Goal: Task Accomplishment & Management: Manage account settings

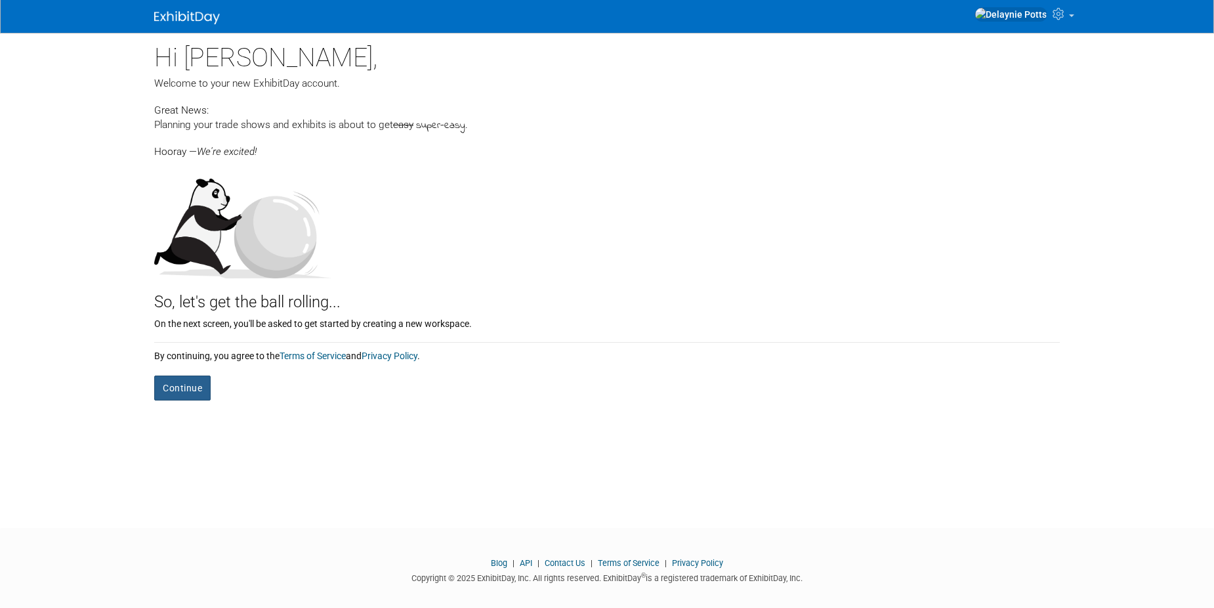
click at [177, 393] on button "Continue" at bounding box center [182, 387] width 56 height 25
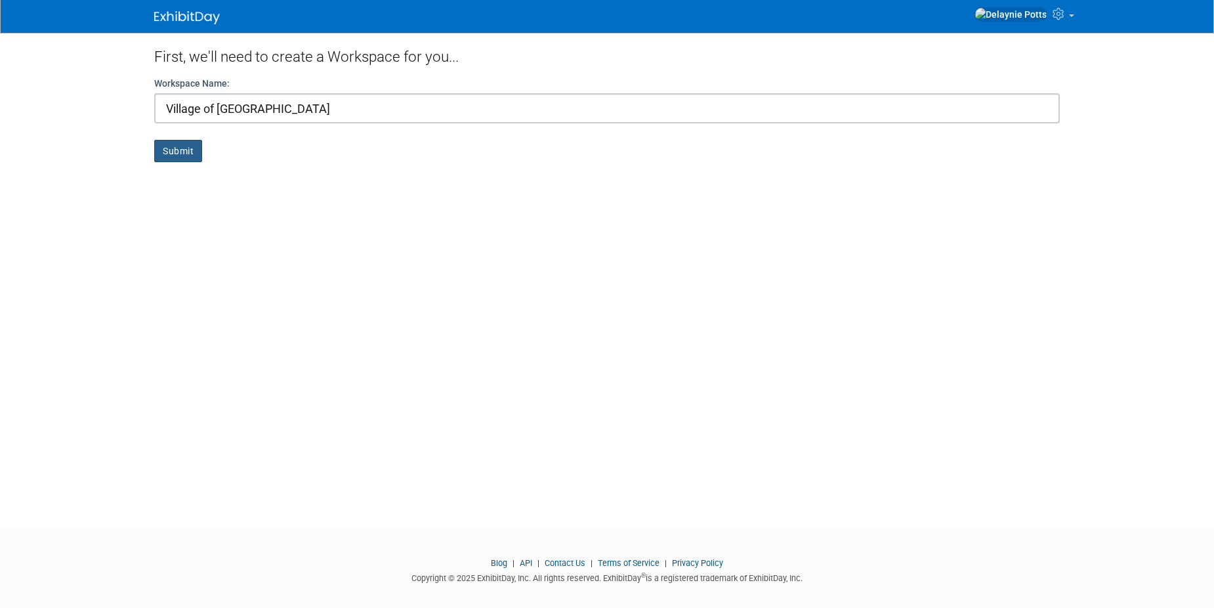
type input "Village of [GEOGRAPHIC_DATA]"
click at [172, 148] on button "Submit" at bounding box center [178, 151] width 48 height 22
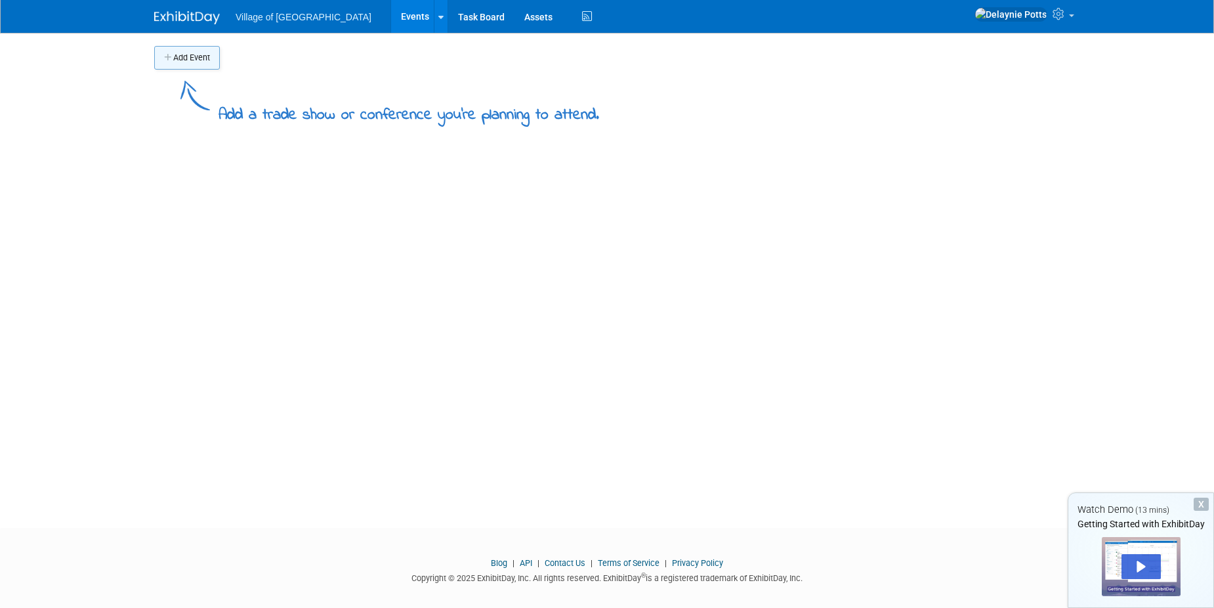
click at [169, 57] on icon "button" at bounding box center [168, 58] width 9 height 9
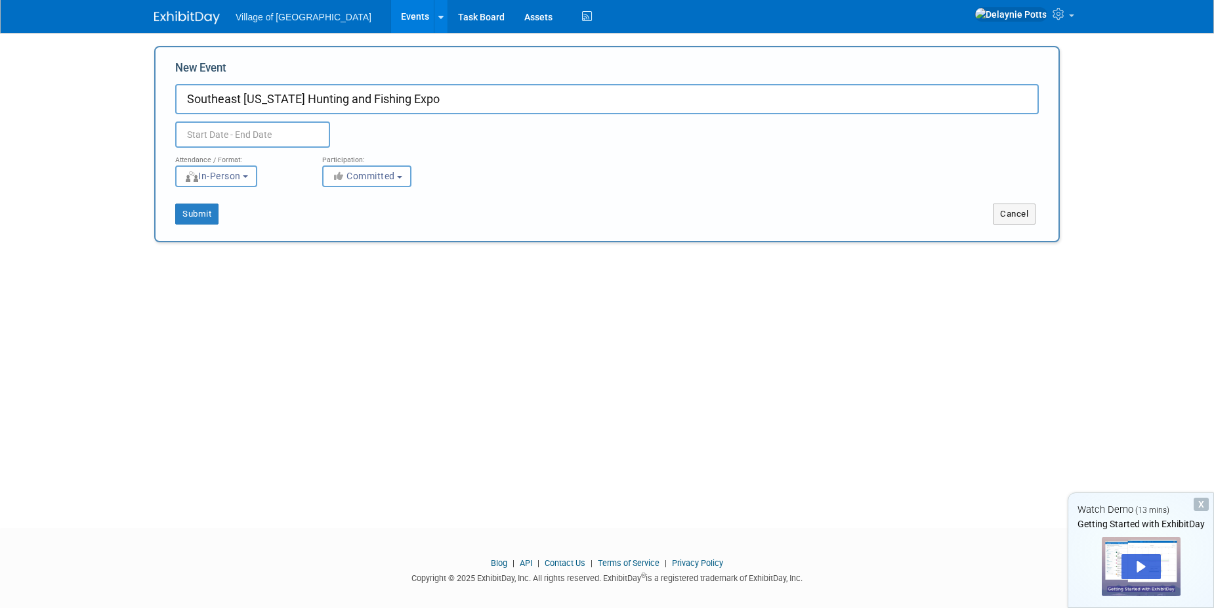
type input "Southeast [US_STATE] Hunting and Fishing Expo"
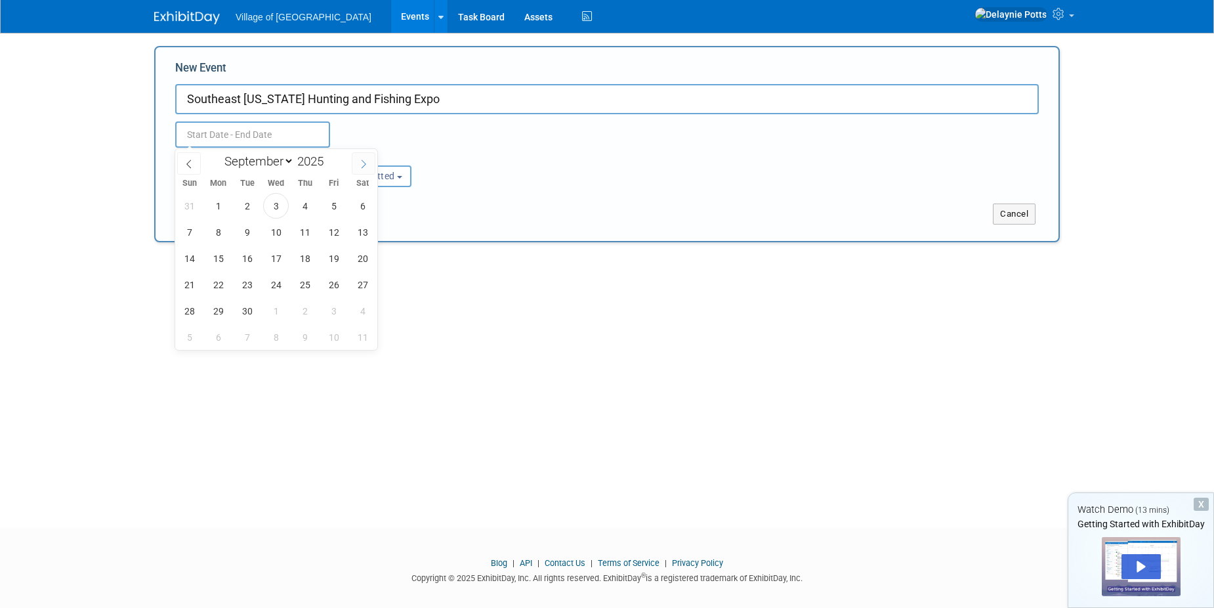
click at [370, 170] on span at bounding box center [364, 163] width 24 height 22
click at [369, 170] on span at bounding box center [364, 163] width 24 height 22
select select "11"
click at [369, 170] on span at bounding box center [364, 163] width 24 height 22
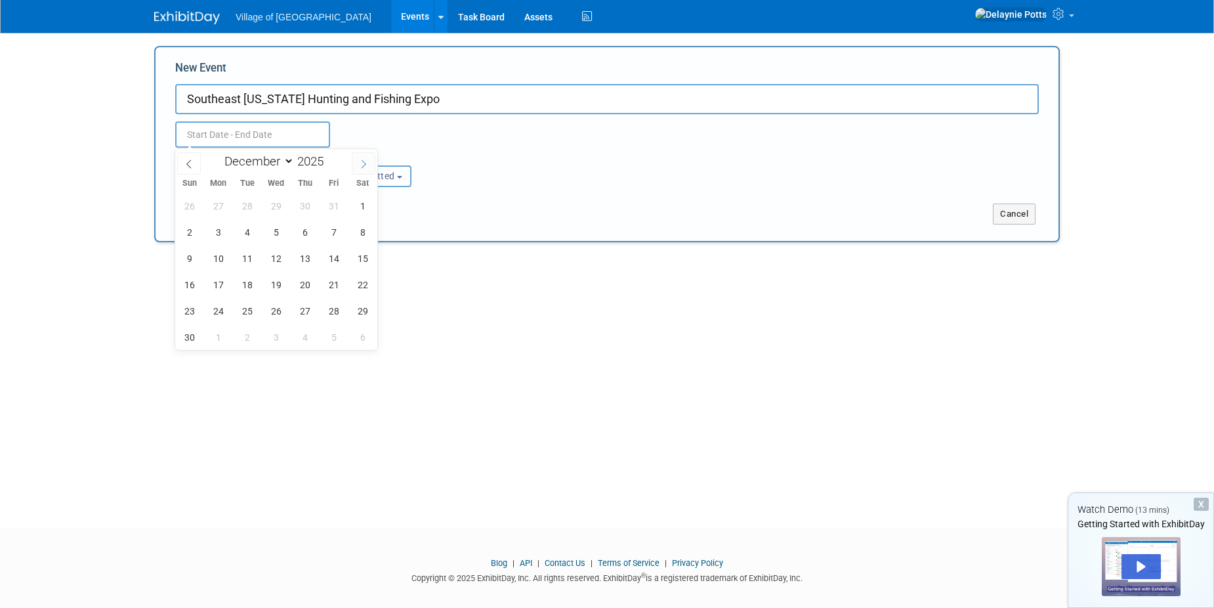
type input "2026"
click at [369, 170] on span at bounding box center [364, 163] width 24 height 22
click at [369, 169] on span at bounding box center [364, 163] width 24 height 22
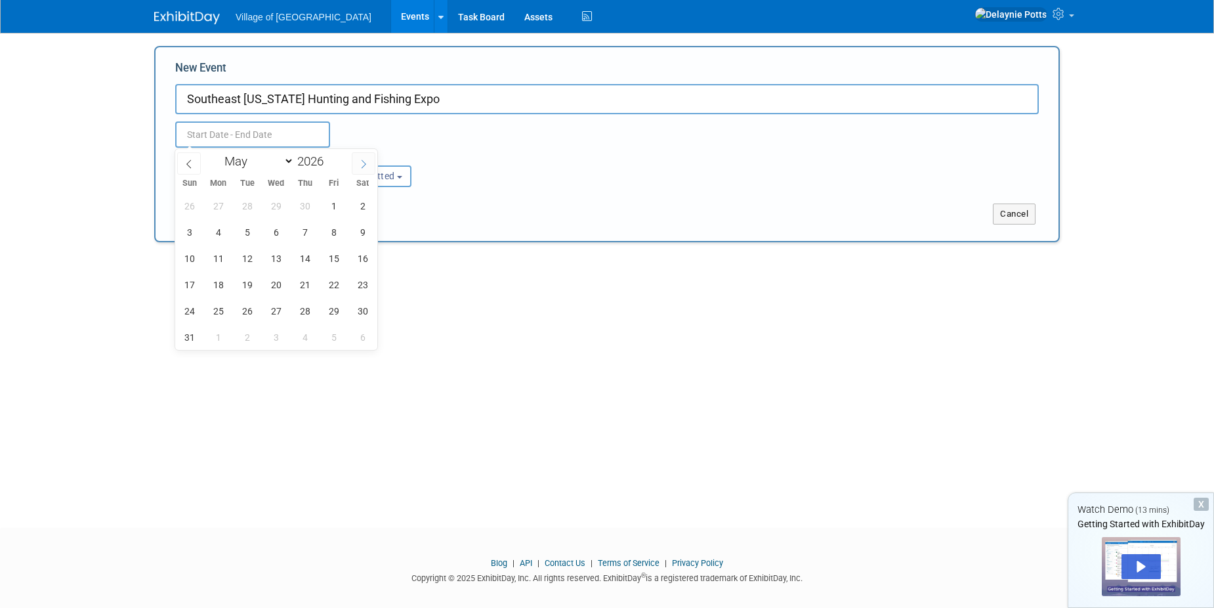
click at [369, 169] on span at bounding box center [364, 163] width 24 height 22
select select "5"
click at [342, 209] on span "5" at bounding box center [334, 206] width 26 height 26
click at [196, 230] on span "7" at bounding box center [190, 232] width 26 height 26
type input "[DATE] to [DATE]"
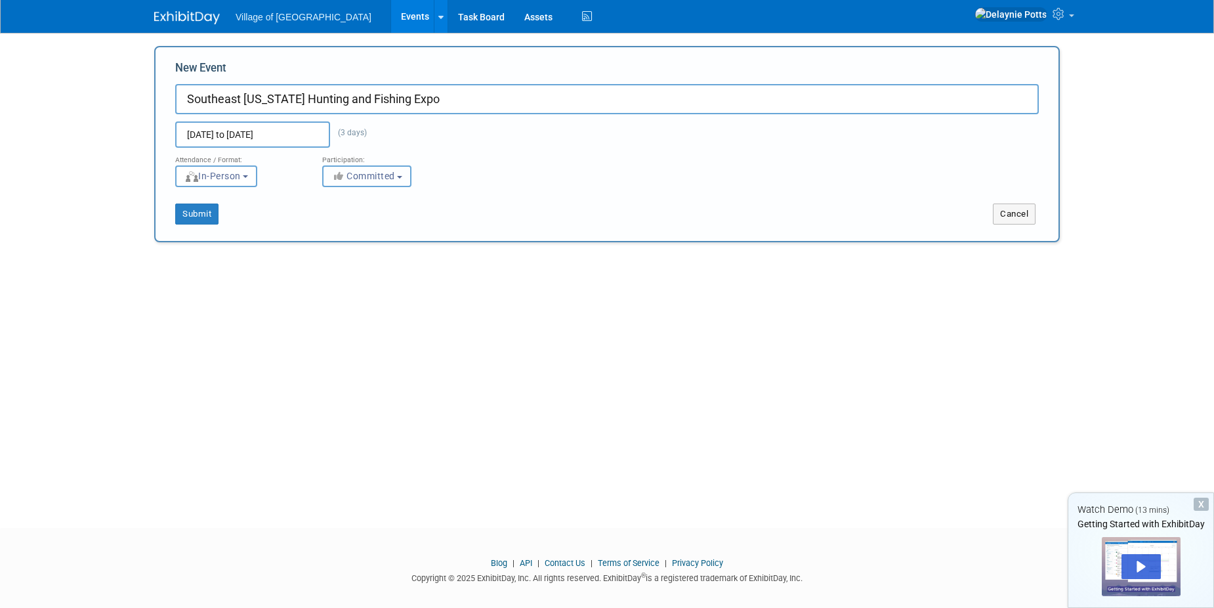
click at [344, 177] on icon "button" at bounding box center [338, 175] width 15 height 9
click at [352, 222] on icon at bounding box center [346, 225] width 15 height 9
click at [335, 222] on input "Considering" at bounding box center [330, 226] width 9 height 9
select select "2"
click at [209, 213] on button "Submit" at bounding box center [196, 213] width 43 height 21
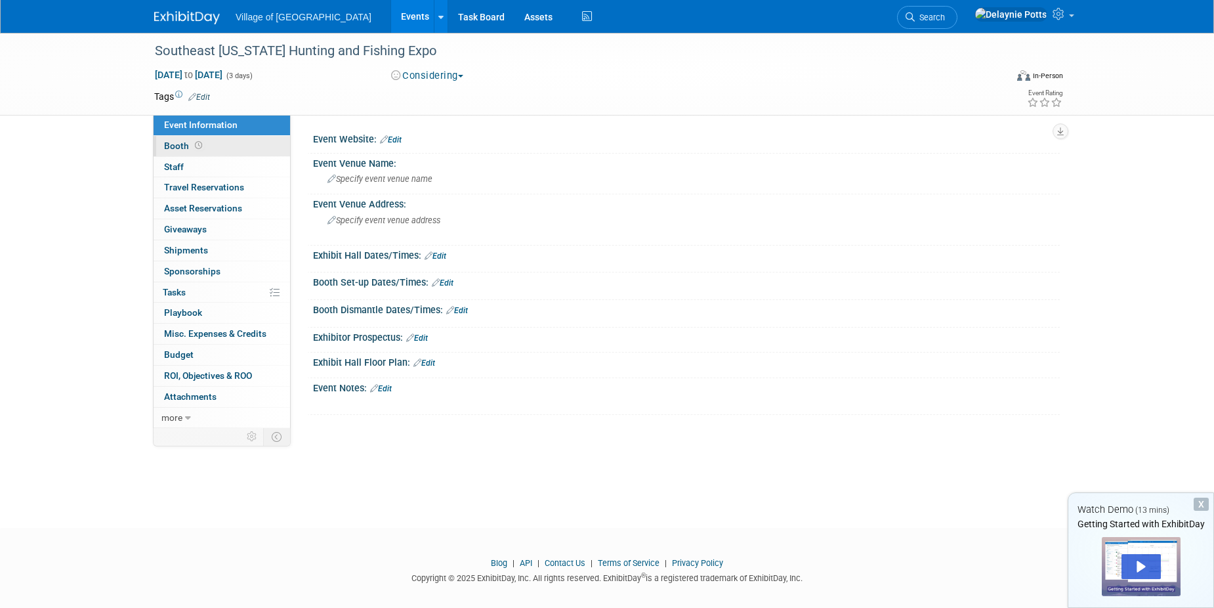
click at [192, 145] on span at bounding box center [198, 145] width 12 height 10
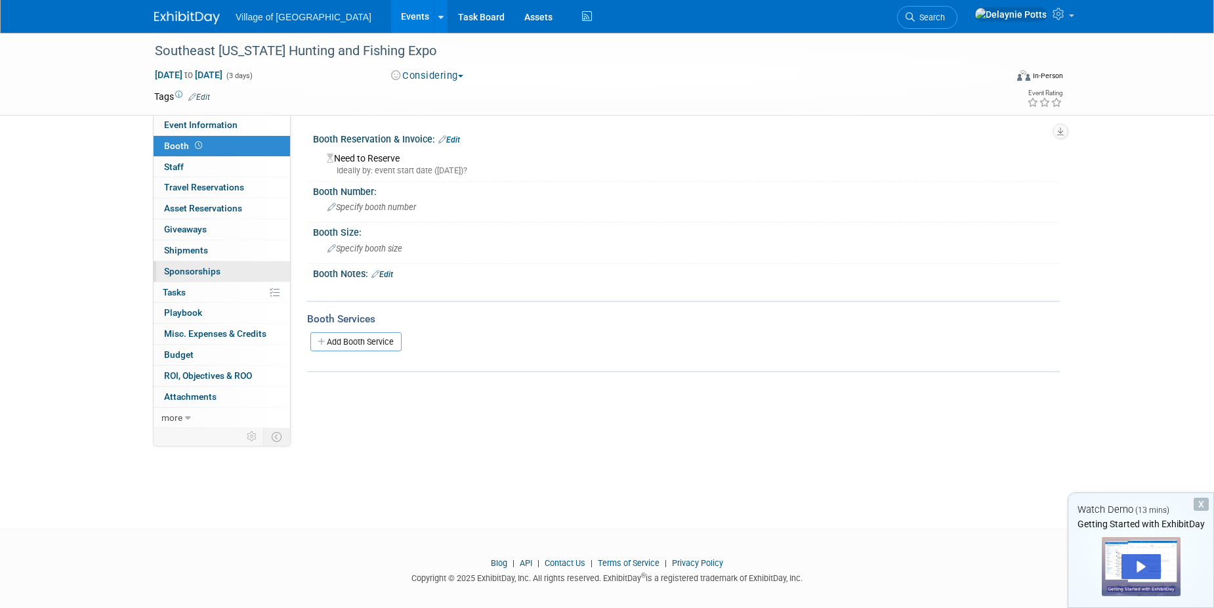
scroll to position [12, 0]
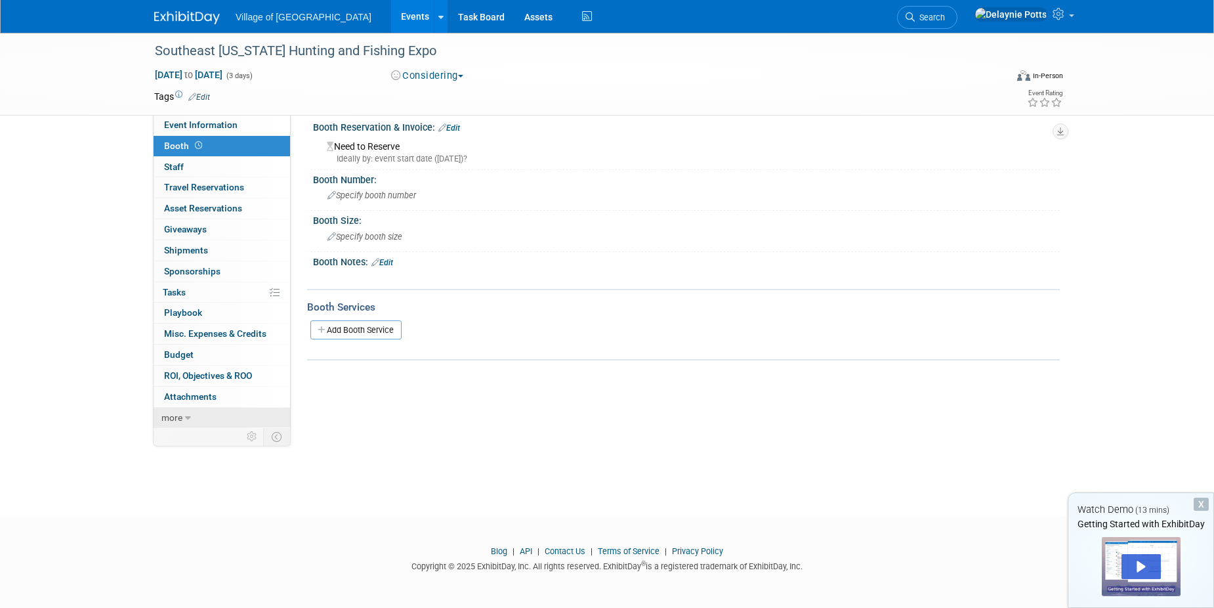
click at [190, 421] on icon at bounding box center [188, 417] width 6 height 9
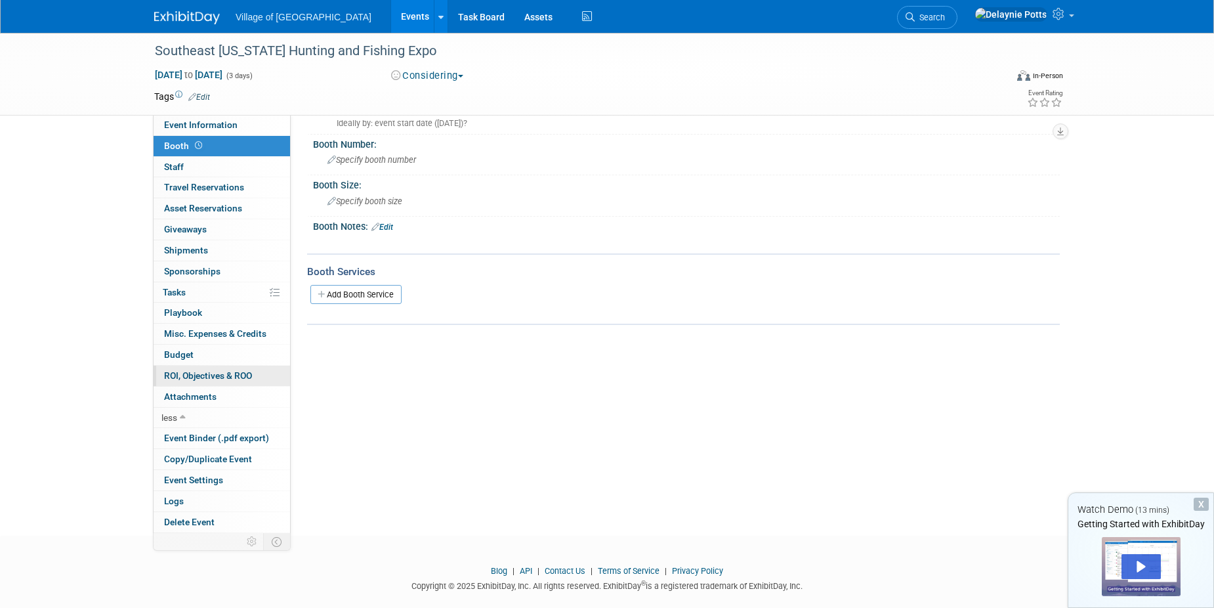
scroll to position [0, 0]
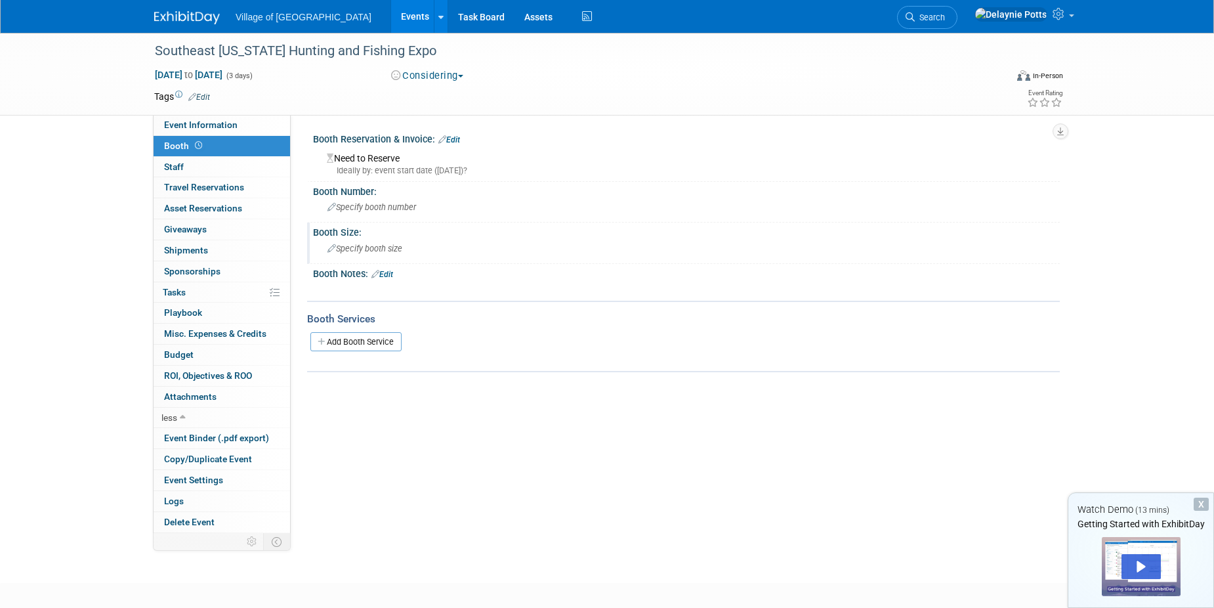
click at [340, 250] on span "Specify booth size" at bounding box center [364, 248] width 75 height 10
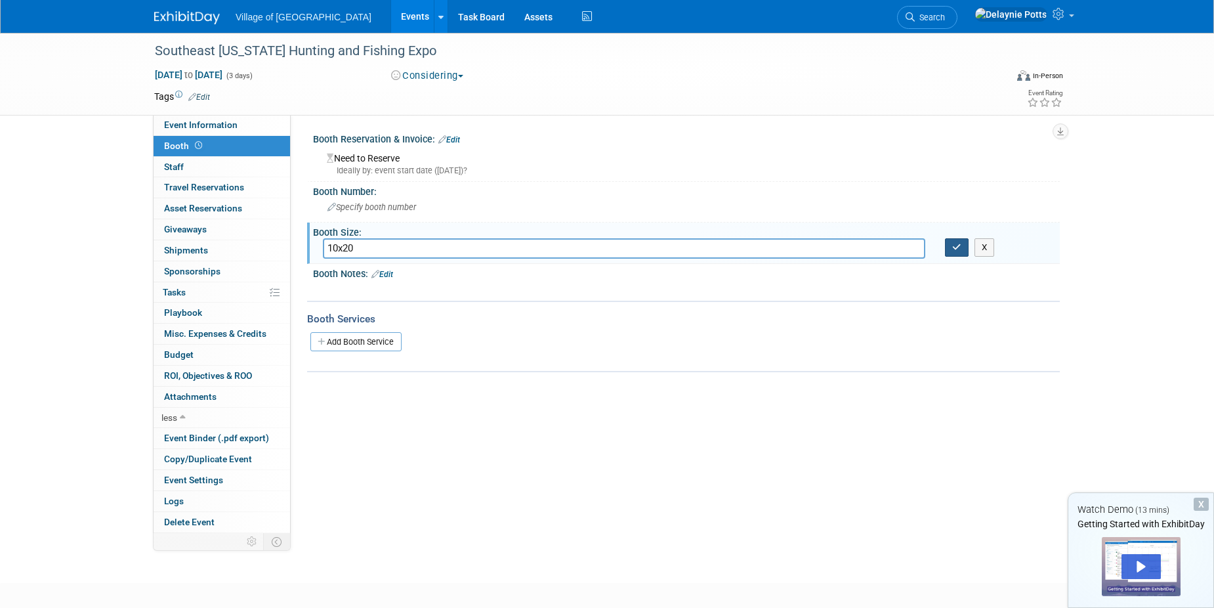
type input "10x20"
click at [962, 249] on button "button" at bounding box center [957, 247] width 24 height 18
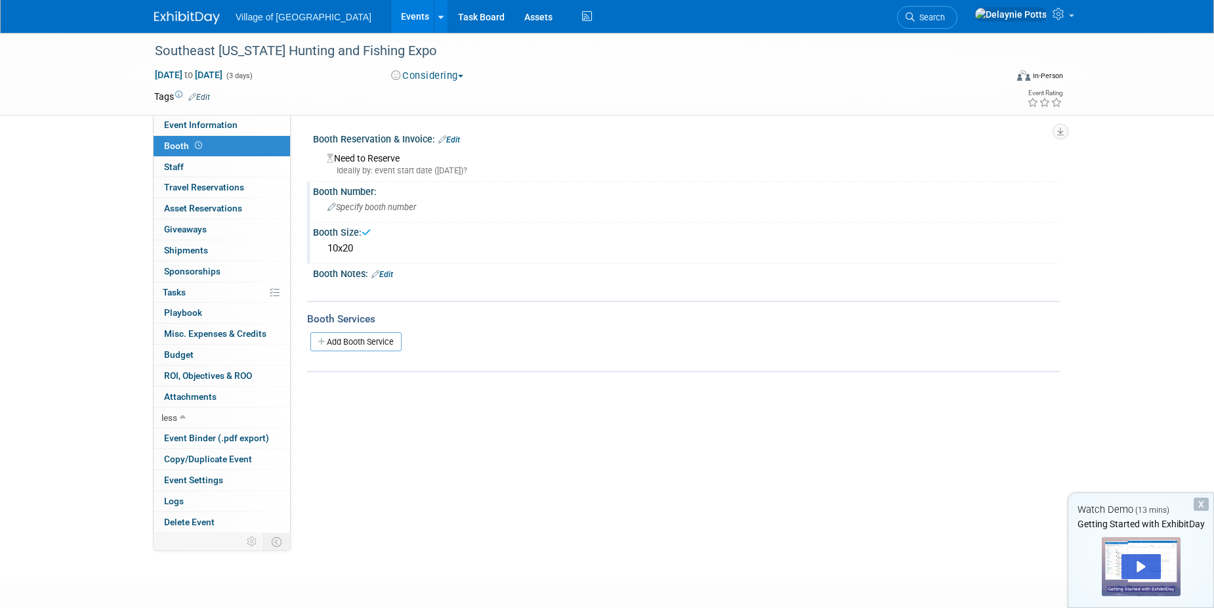
click at [365, 208] on span "Specify booth number" at bounding box center [371, 207] width 89 height 10
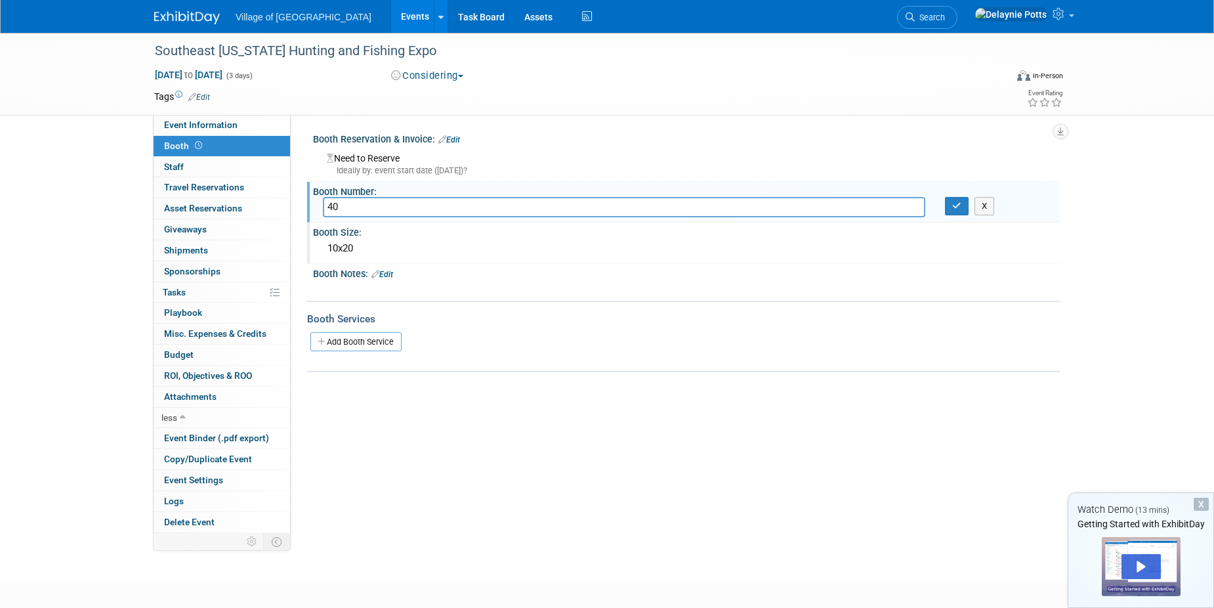
type input "40"
click at [661, 110] on div "Tags Edit Event Rating" at bounding box center [608, 99] width 928 height 23
click at [654, 138] on div "Booth Reservation & Invoice: Edit" at bounding box center [686, 137] width 747 height 17
click at [955, 210] on icon "button" at bounding box center [956, 205] width 9 height 9
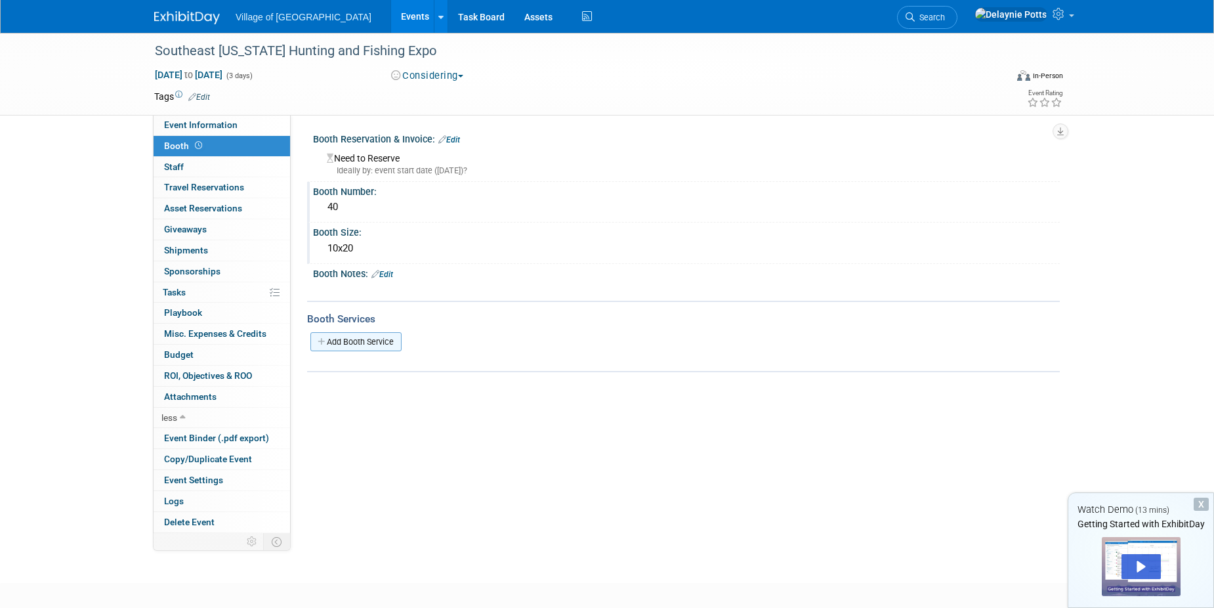
click at [370, 345] on link "Add Booth Service" at bounding box center [355, 341] width 91 height 19
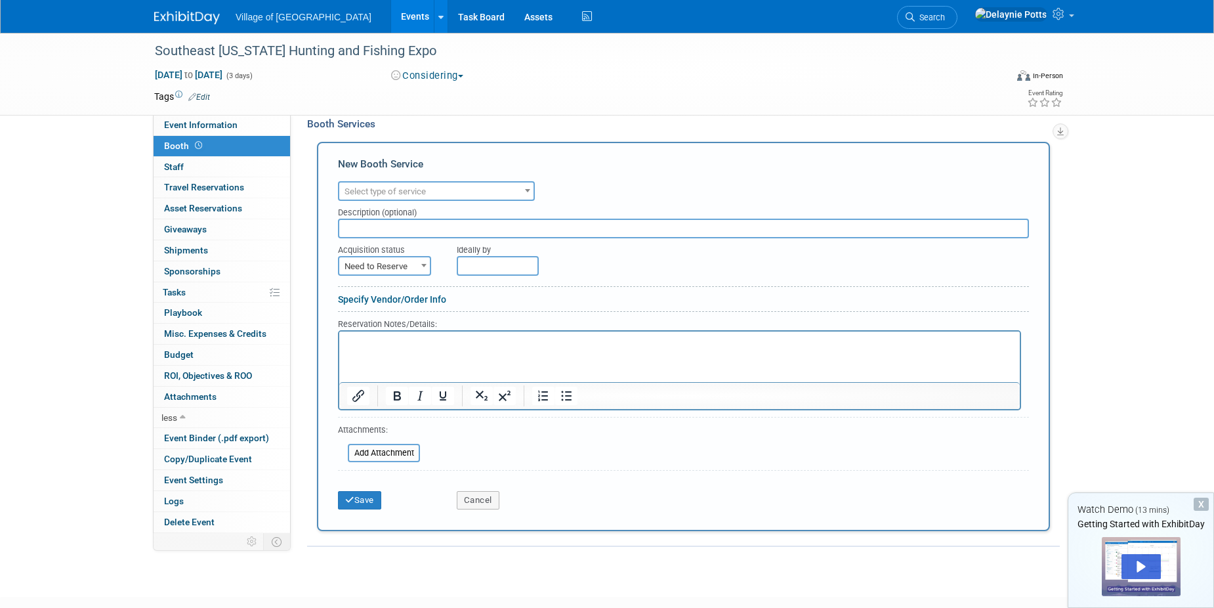
scroll to position [197, 0]
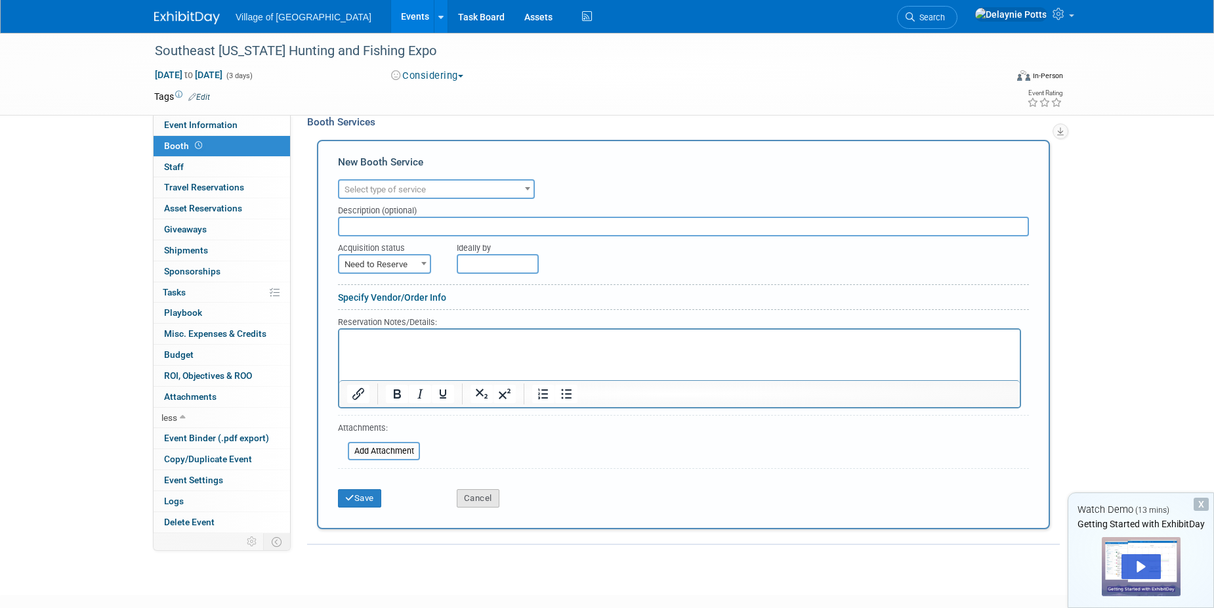
click at [485, 499] on button "Cancel" at bounding box center [478, 498] width 43 height 18
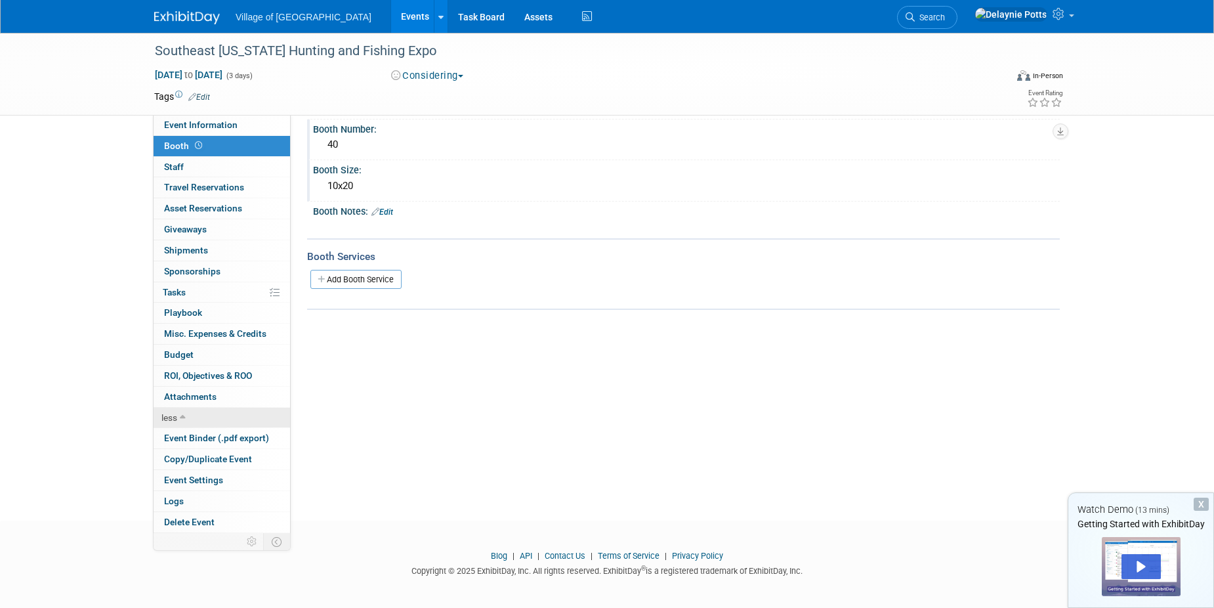
scroll to position [66, 0]
click at [259, 417] on link "less" at bounding box center [222, 417] width 136 height 20
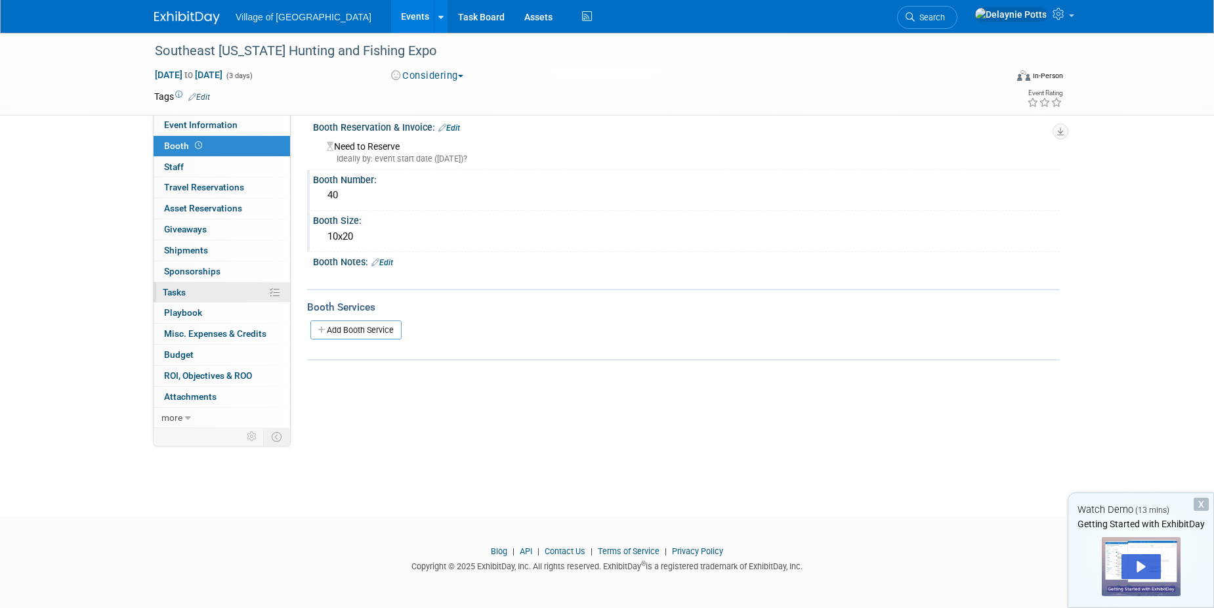
scroll to position [0, 0]
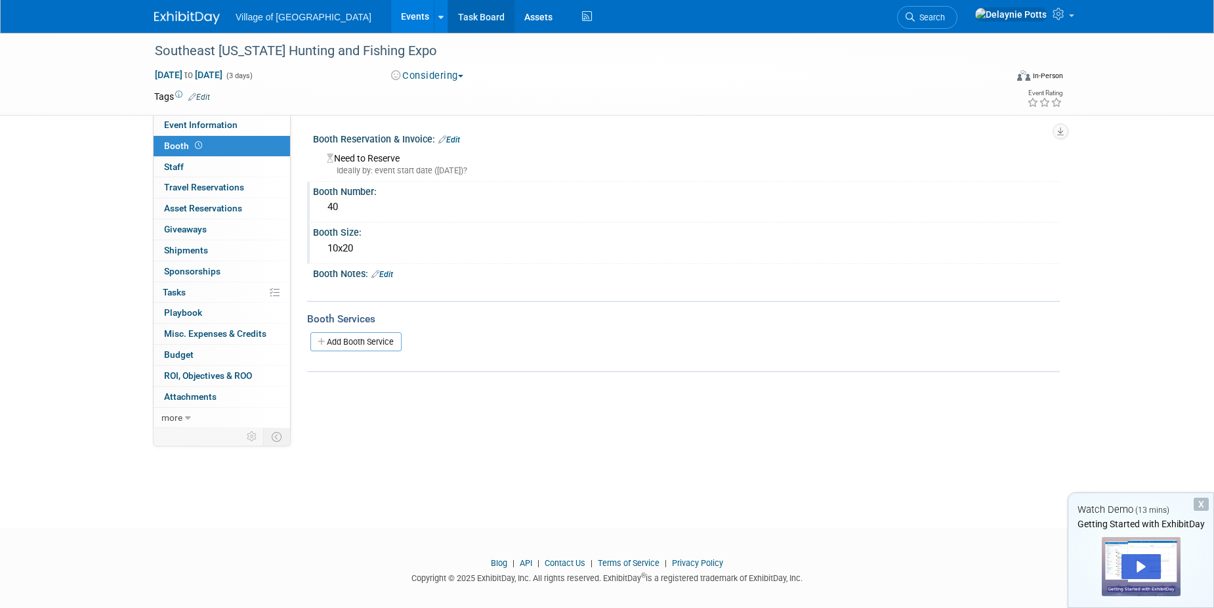
click at [448, 13] on link "Task Board" at bounding box center [481, 16] width 66 height 33
